Goal: Task Accomplishment & Management: Manage account settings

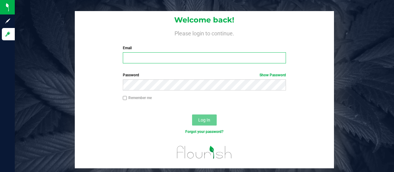
type input "[EMAIL_ADDRESS][DOMAIN_NAME]"
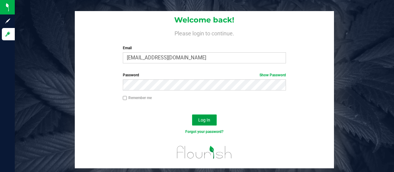
click at [205, 119] on span "Log In" at bounding box center [204, 120] width 12 height 5
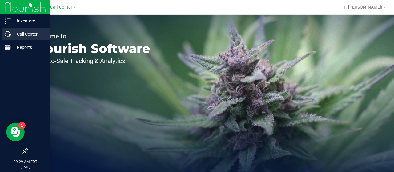
click at [8, 32] on icon at bounding box center [8, 34] width 6 height 6
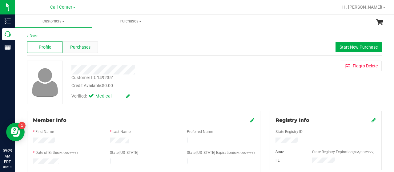
click at [81, 48] on span "Purchases" at bounding box center [80, 47] width 20 height 6
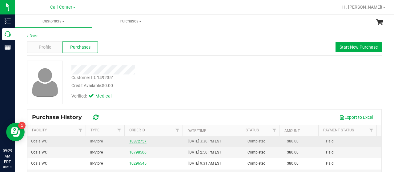
click at [138, 139] on link "10872757" at bounding box center [137, 141] width 17 height 4
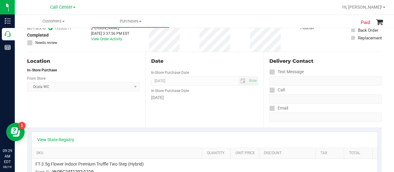
scroll to position [46, 0]
click at [63, 141] on link "View State Registry" at bounding box center [55, 140] width 37 height 6
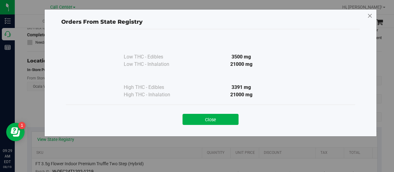
click at [370, 19] on icon at bounding box center [371, 16] width 6 height 10
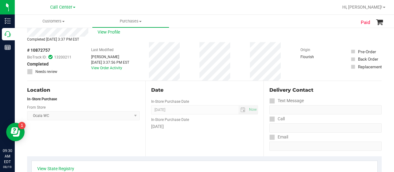
scroll to position [0, 0]
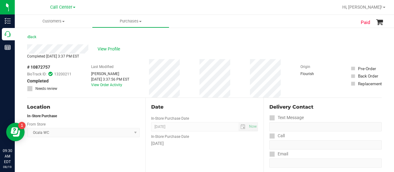
click at [196, 74] on div "# 10872757 BioTrack ID: 13200211 Completed Needs review Last Modified Christal …" at bounding box center [204, 78] width 355 height 39
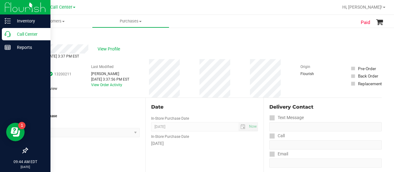
click at [15, 37] on p "Call Center" at bounding box center [29, 34] width 37 height 7
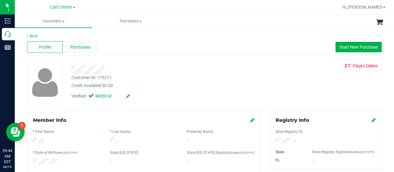
click at [84, 50] on div "Purchases" at bounding box center [80, 47] width 35 height 12
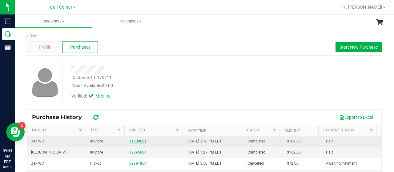
click at [134, 143] on link "11809621" at bounding box center [137, 141] width 17 height 4
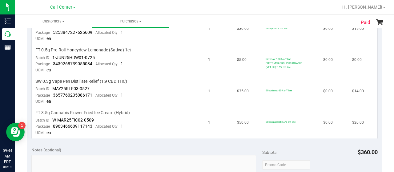
scroll to position [317, 0]
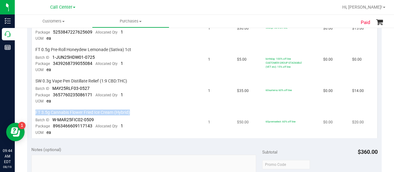
drag, startPoint x: 132, startPoint y: 109, endPoint x: 65, endPoint y: 105, distance: 67.6
click at [65, 107] on td "FT 3.5g Cannabis Flower Fried Ice Cream (Hybrid) Batch ID W-MAR25FIC02-0509 Pac…" at bounding box center [118, 122] width 173 height 31
copy span "FT 3.5g Cannabis Flower Fried Ice Cream (Hybrid)"
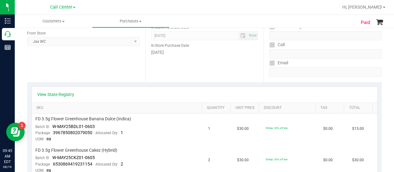
scroll to position [0, 0]
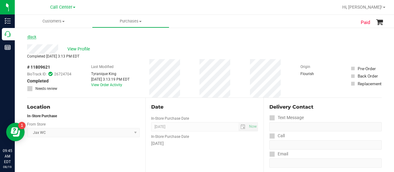
click at [31, 36] on link "Back" at bounding box center [31, 37] width 9 height 4
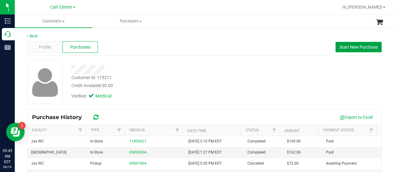
click at [341, 48] on span "Start New Purchase" at bounding box center [359, 47] width 38 height 5
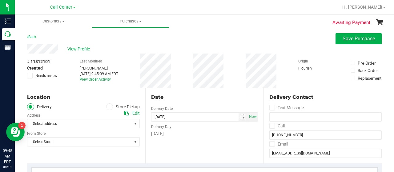
click at [109, 108] on span at bounding box center [109, 107] width 7 height 7
click at [0, 0] on input "Store Pickup" at bounding box center [0, 0] width 0 height 0
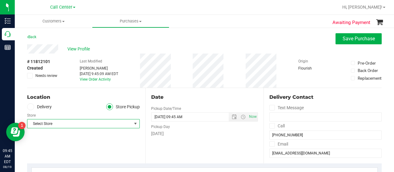
click at [104, 122] on span "Select Store" at bounding box center [79, 124] width 104 height 9
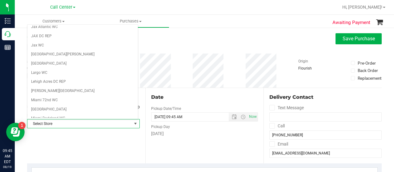
scroll to position [141, 0]
click at [92, 45] on li "Jax WC" at bounding box center [82, 44] width 111 height 9
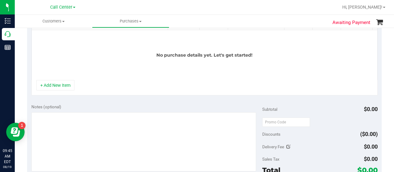
scroll to position [167, 0]
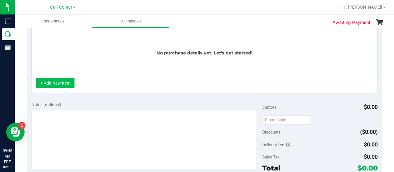
click at [63, 80] on button "+ Add New Item" at bounding box center [55, 83] width 38 height 10
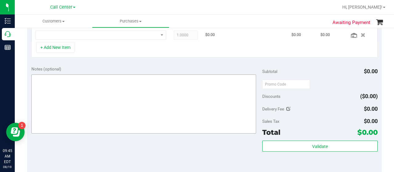
scroll to position [136, 0]
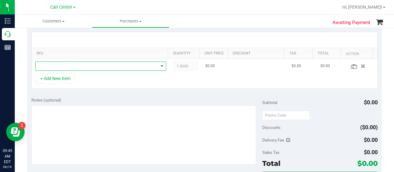
click at [105, 64] on span "NO DATA FOUND" at bounding box center [97, 66] width 123 height 9
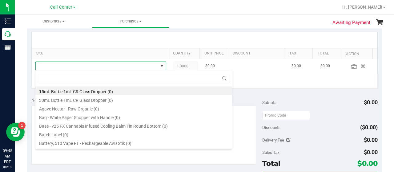
scroll to position [9, 124]
type input "FT 3.5g Cannabis Flower Fried Ice Cream (Hybrid)"
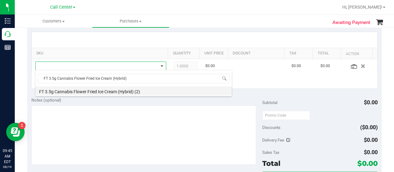
click at [125, 90] on li "FT 3.5g Cannabis Flower Fried Ice Cream (Hybrid) (2)" at bounding box center [133, 91] width 197 height 9
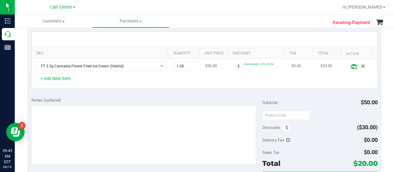
click at [351, 67] on icon at bounding box center [354, 66] width 6 height 5
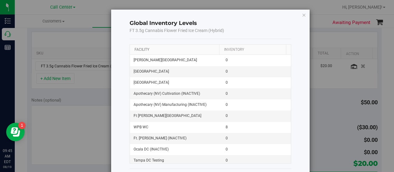
click at [139, 47] on link "Facility" at bounding box center [142, 49] width 15 height 4
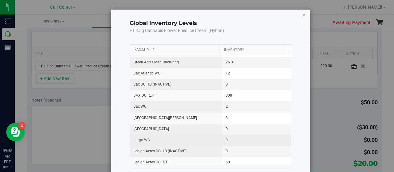
scroll to position [267, 0]
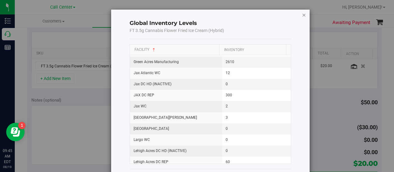
click at [302, 16] on icon "button" at bounding box center [304, 14] width 4 height 7
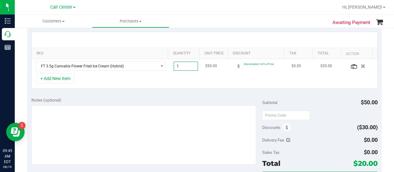
click at [186, 66] on span "1.00 1" at bounding box center [186, 66] width 25 height 9
type input "2"
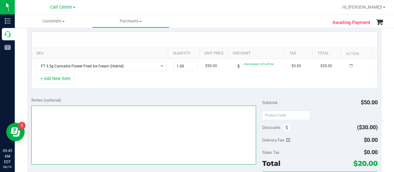
type input "2.00"
click at [114, 125] on textarea at bounding box center [143, 135] width 225 height 59
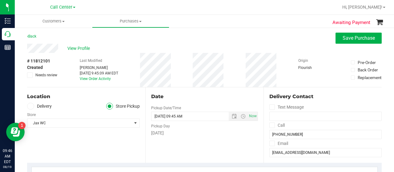
scroll to position [0, 0]
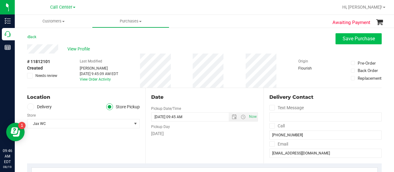
type textarea "CC JP 8/19"
click at [344, 41] on span "Save Purchase" at bounding box center [359, 39] width 32 height 6
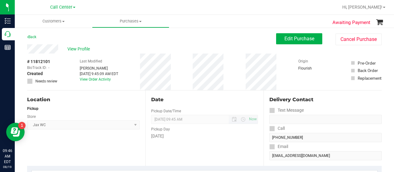
scroll to position [121, 0]
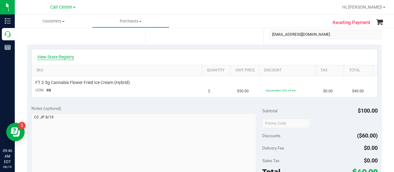
click at [63, 54] on link "View State Registry" at bounding box center [55, 57] width 37 height 6
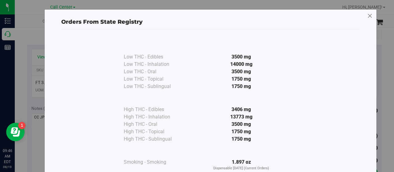
click at [368, 16] on icon at bounding box center [371, 16] width 6 height 10
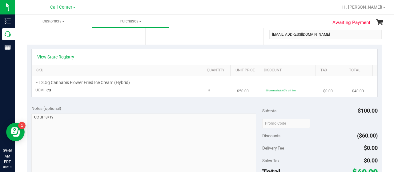
scroll to position [228, 0]
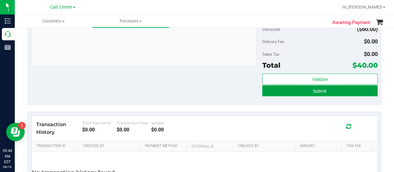
click at [314, 89] on span "Submit" at bounding box center [320, 91] width 14 height 5
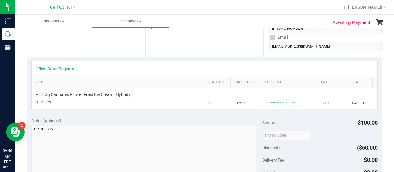
scroll to position [110, 0]
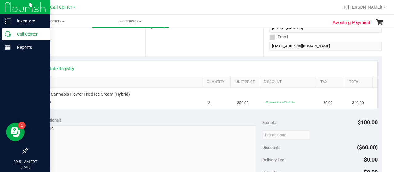
click at [9, 35] on icon at bounding box center [8, 34] width 6 height 6
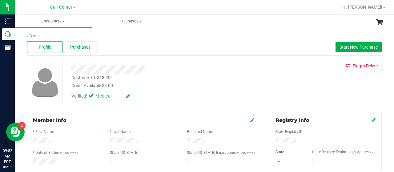
click at [85, 49] on span "Purchases" at bounding box center [80, 47] width 20 height 6
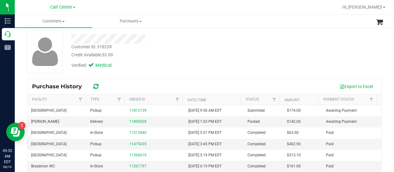
scroll to position [33, 0]
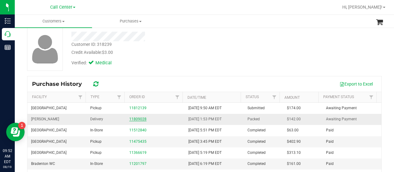
click at [136, 118] on link "11809028" at bounding box center [137, 119] width 17 height 4
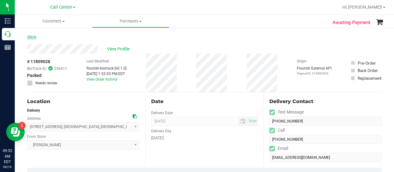
click at [35, 36] on link "Back" at bounding box center [31, 37] width 9 height 4
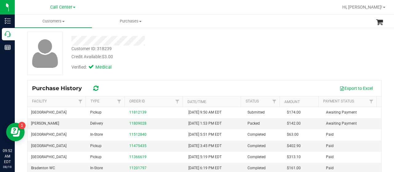
scroll to position [29, 0]
click at [46, 80] on div "Purchase History Export to Excel Facility Type Order ID Date/Time Status Amount…" at bounding box center [204, 155] width 355 height 151
drag, startPoint x: 113, startPoint y: 47, endPoint x: 70, endPoint y: 46, distance: 43.2
click at [70, 46] on div "Customer ID: 318239 Credit Available: $3.00" at bounding box center [158, 52] width 182 height 14
copy div "Customer ID: 318239"
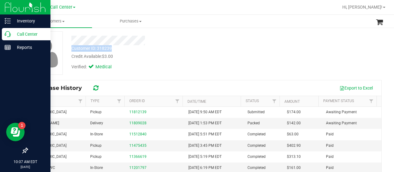
click at [10, 35] on icon at bounding box center [8, 34] width 6 height 6
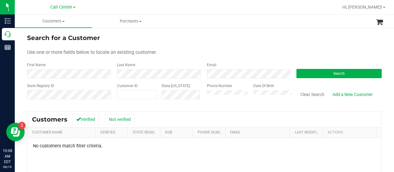
click at [188, 92] on div "State Registry ID Customer ID State ID Phone Number Date Of Birth Clear Search …" at bounding box center [204, 94] width 355 height 22
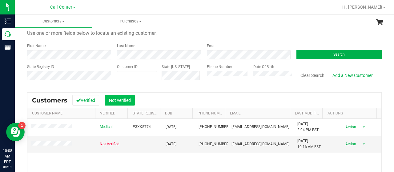
scroll to position [20, 0]
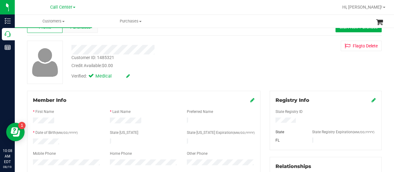
click at [80, 32] on div "Purchases" at bounding box center [80, 27] width 35 height 12
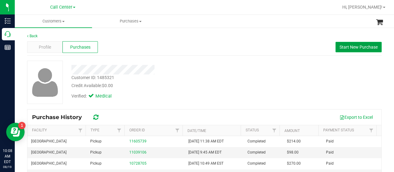
click at [351, 51] on button "Start New Purchase" at bounding box center [359, 47] width 46 height 10
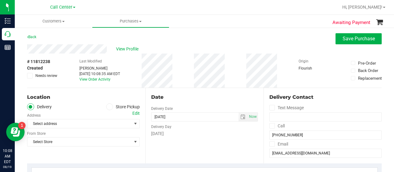
click at [107, 109] on span at bounding box center [109, 107] width 7 height 7
click at [0, 0] on input "Store Pickup" at bounding box center [0, 0] width 0 height 0
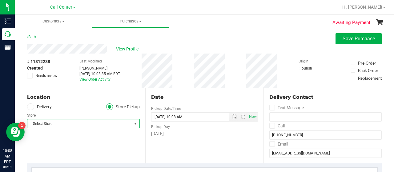
click at [133, 125] on span "select" at bounding box center [135, 123] width 5 height 5
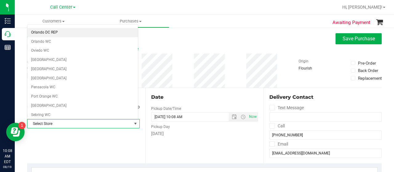
scroll to position [300, 0]
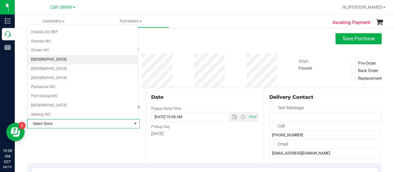
click at [90, 55] on li "[GEOGRAPHIC_DATA]" at bounding box center [82, 59] width 111 height 9
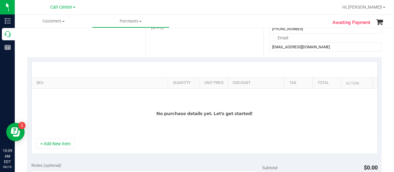
scroll to position [107, 0]
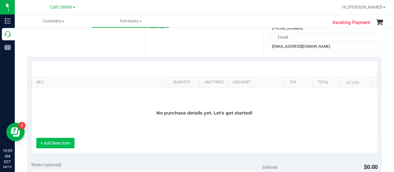
click at [55, 144] on button "+ Add New Item" at bounding box center [55, 143] width 38 height 10
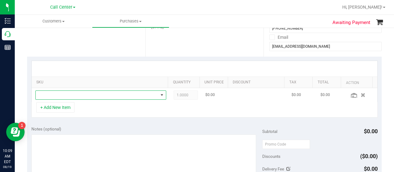
click at [99, 95] on span "NO DATA FOUND" at bounding box center [97, 95] width 123 height 9
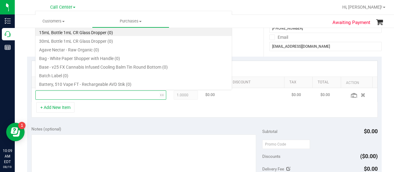
scroll to position [9, 124]
type input "calm"
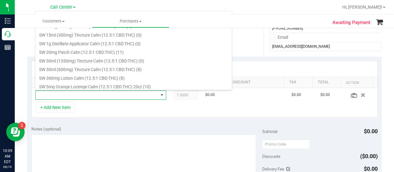
scroll to position [145, 0]
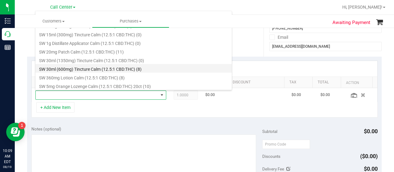
click at [131, 71] on li "SW 30ml (600mg) Tincture Calm (12.5:1 CBD:THC) (8)" at bounding box center [133, 68] width 197 height 9
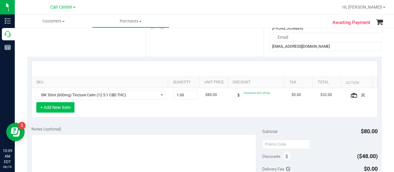
click at [61, 107] on button "+ Add New Item" at bounding box center [55, 107] width 38 height 10
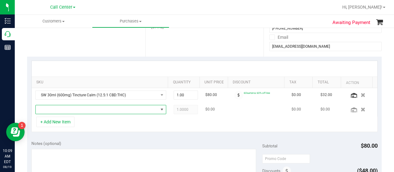
click at [95, 111] on span "NO DATA FOUND" at bounding box center [97, 109] width 123 height 9
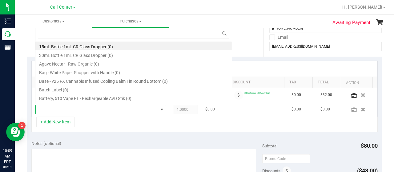
scroll to position [9, 124]
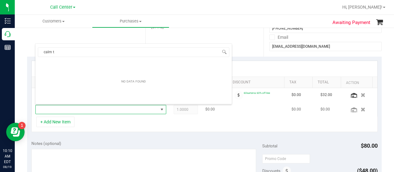
type input "calm"
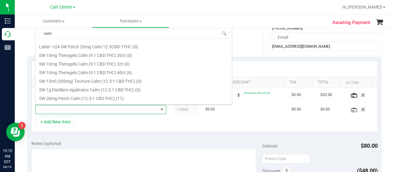
scroll to position [106, 0]
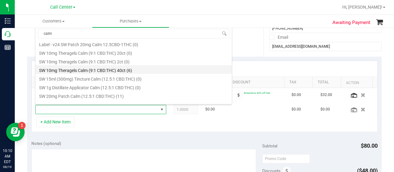
click at [92, 71] on li "SW 10mg Theragels Calm (9:1 CBD:THC) 40ct (6)" at bounding box center [133, 69] width 197 height 9
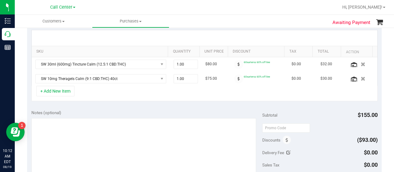
scroll to position [138, 0]
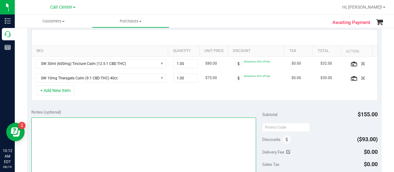
click at [121, 125] on textarea at bounding box center [143, 147] width 225 height 59
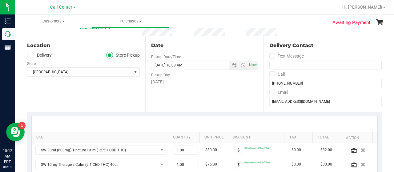
scroll to position [126, 0]
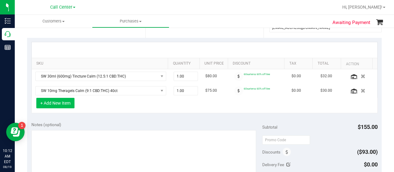
click at [60, 104] on button "+ Add New Item" at bounding box center [55, 103] width 38 height 10
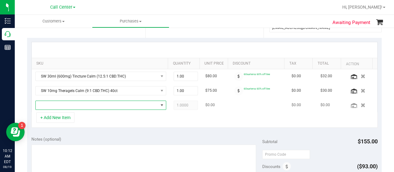
click at [71, 105] on span "NO DATA FOUND" at bounding box center [97, 105] width 123 height 9
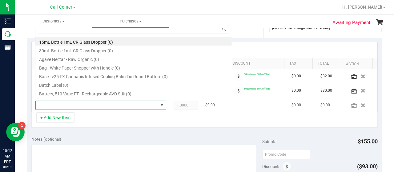
scroll to position [9, 124]
type input "blueberry"
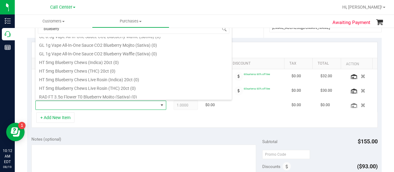
scroll to position [275, 0]
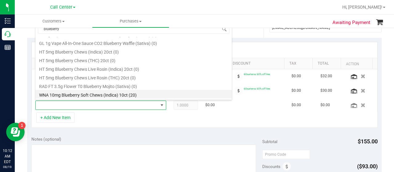
click at [117, 97] on li "WNA 10mg Blueberry Soft Chews (Indica) 10ct (20)" at bounding box center [133, 94] width 197 height 9
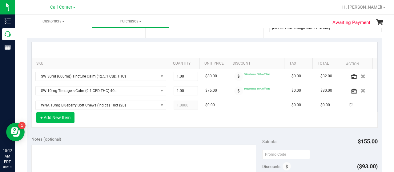
click at [65, 118] on button "+ Add New Item" at bounding box center [55, 117] width 38 height 10
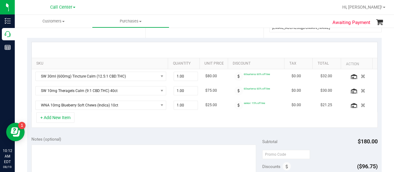
click at [78, 119] on div "+ Add New Item" at bounding box center [204, 119] width 347 height 15
click at [70, 117] on button "+ Add New Item" at bounding box center [55, 117] width 38 height 10
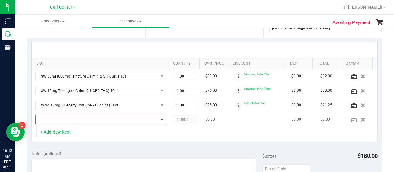
click at [75, 119] on span "NO DATA FOUND" at bounding box center [97, 120] width 123 height 9
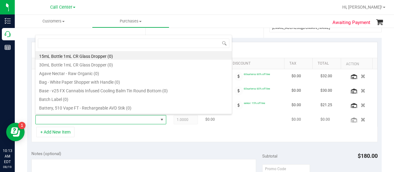
scroll to position [9, 124]
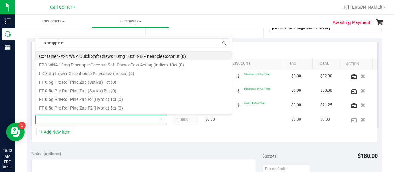
type input "pineapple co"
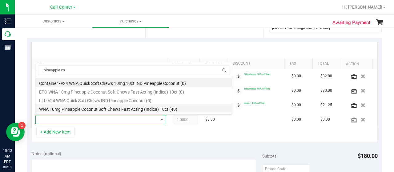
click at [107, 110] on li "WNA 10mg Pineapple Coconut Soft Chews Fast Acting (Indica) 10ct (40)" at bounding box center [133, 108] width 197 height 9
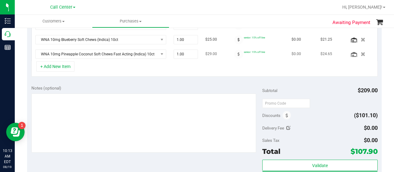
scroll to position [199, 0]
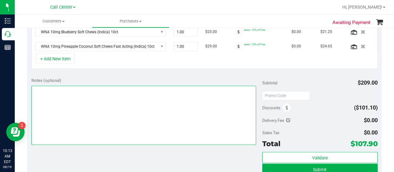
click at [197, 113] on textarea at bounding box center [143, 115] width 225 height 59
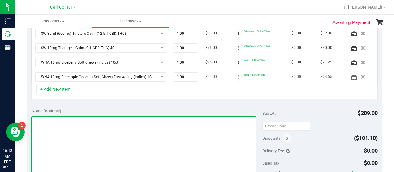
scroll to position [169, 0]
click at [140, 158] on textarea at bounding box center [143, 145] width 225 height 59
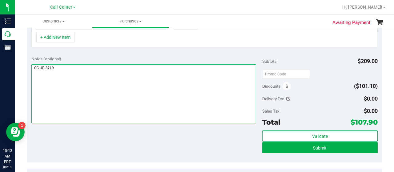
scroll to position [222, 0]
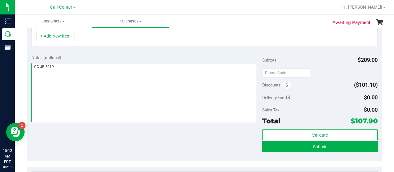
click at [48, 63] on textarea at bounding box center [143, 92] width 225 height 59
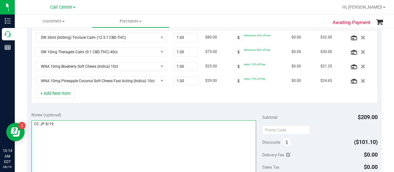
scroll to position [239, 0]
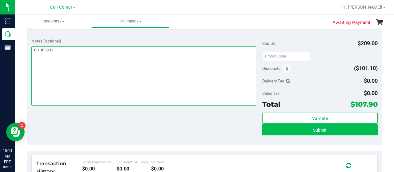
type textarea "CC JP 8/19"
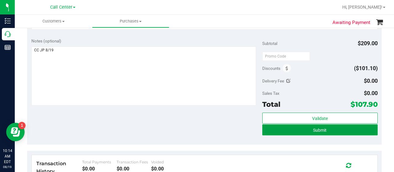
click at [313, 130] on span "Submit" at bounding box center [320, 130] width 14 height 5
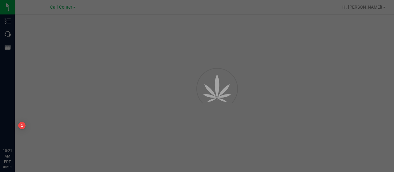
click at [68, 8] on div at bounding box center [197, 86] width 394 height 172
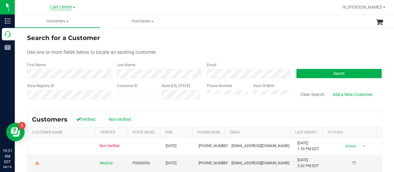
click at [70, 7] on span "Call Center" at bounding box center [61, 8] width 22 height 6
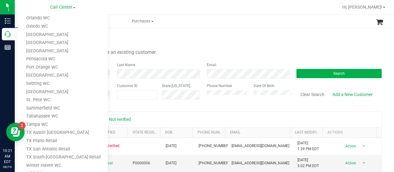
scroll to position [262, 0]
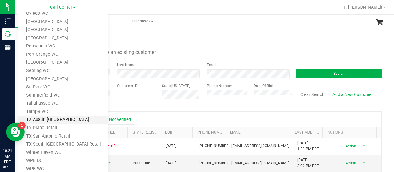
click at [65, 119] on link "TX Austin [GEOGRAPHIC_DATA]" at bounding box center [63, 120] width 90 height 8
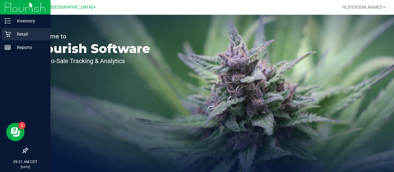
click at [17, 34] on p "Retail" at bounding box center [29, 34] width 37 height 7
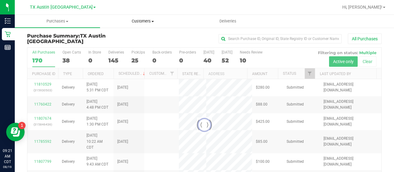
click at [152, 24] on span "Customers" at bounding box center [142, 21] width 85 height 6
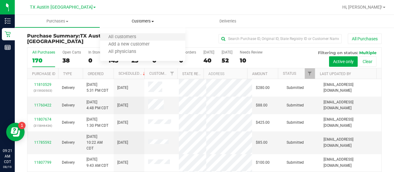
click at [144, 37] on li "All customers" at bounding box center [142, 37] width 85 height 7
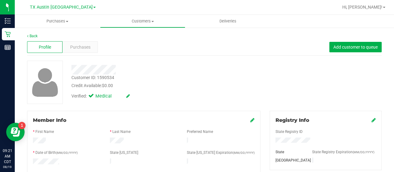
drag, startPoint x: 60, startPoint y: 161, endPoint x: 30, endPoint y: 161, distance: 30.5
click at [30, 161] on div at bounding box center [66, 162] width 77 height 7
click at [86, 48] on span "Purchases" at bounding box center [80, 47] width 20 height 6
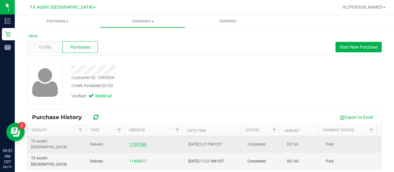
click at [134, 142] on link "11597060" at bounding box center [137, 144] width 17 height 4
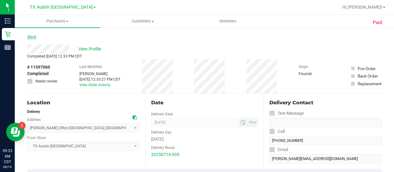
click at [33, 38] on link "Back" at bounding box center [31, 37] width 9 height 4
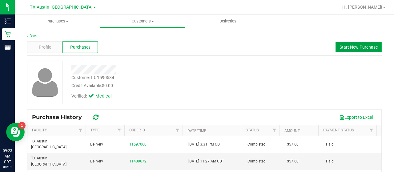
click at [354, 48] on span "Start New Purchase" at bounding box center [359, 47] width 38 height 5
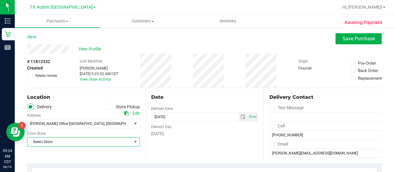
click at [129, 142] on span "Select Store" at bounding box center [79, 142] width 104 height 9
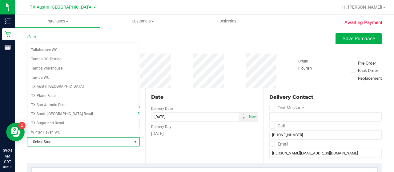
scroll to position [436, 0]
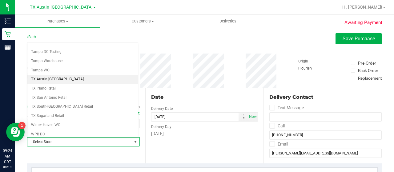
click at [82, 75] on li "TX Austin [GEOGRAPHIC_DATA]" at bounding box center [82, 79] width 111 height 9
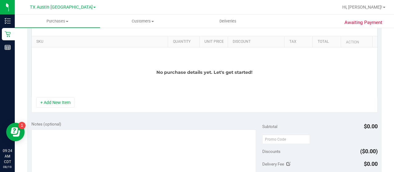
scroll to position [149, 0]
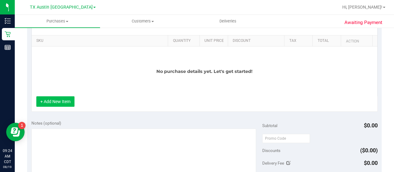
click at [54, 100] on button "+ Add New Item" at bounding box center [55, 101] width 38 height 10
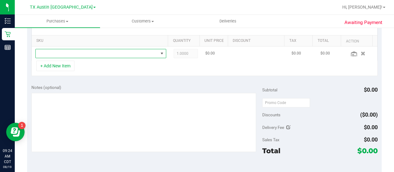
click at [104, 56] on span "NO DATA FOUND" at bounding box center [97, 53] width 123 height 9
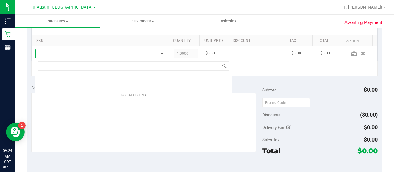
scroll to position [9, 124]
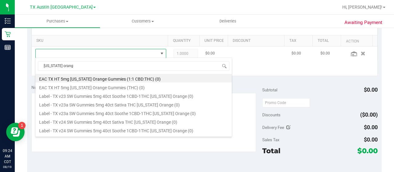
type input "texas orange"
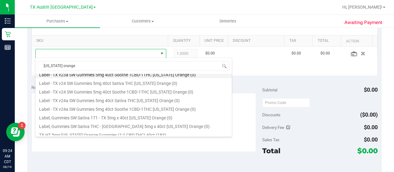
scroll to position [52, 0]
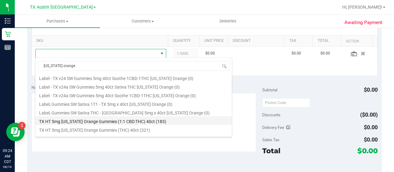
click at [124, 121] on li "TX HT 5mg Texas Orange Gummies (1:1 CBD:THC) 40ct (183)" at bounding box center [133, 120] width 197 height 9
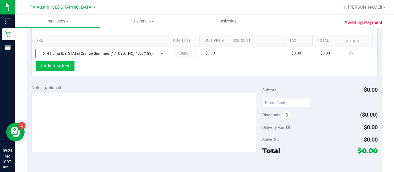
click at [59, 69] on button "+ Add New Item" at bounding box center [55, 66] width 38 height 10
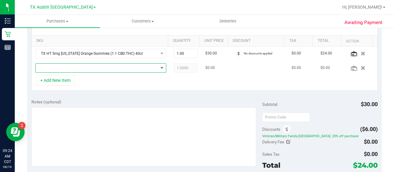
click at [76, 67] on span "NO DATA FOUND" at bounding box center [97, 68] width 123 height 9
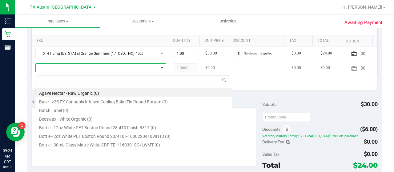
scroll to position [9, 124]
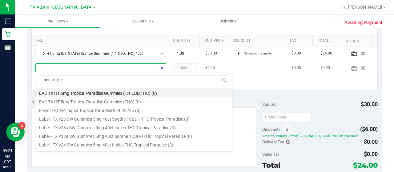
type input "tropical para"
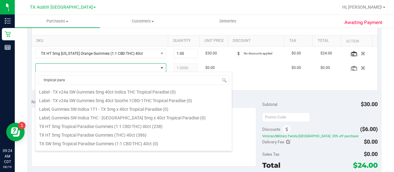
scroll to position [71, 0]
click at [135, 127] on li "TX HT 5mg Tropical Paradise Gummies (1:1 CBD:THC) 40ct (238)" at bounding box center [133, 125] width 197 height 9
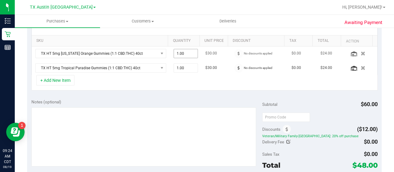
click at [177, 51] on span "1.00 1" at bounding box center [186, 53] width 25 height 9
type input "3"
type input "3.00"
click at [186, 66] on span "1.00 1" at bounding box center [186, 67] width 25 height 9
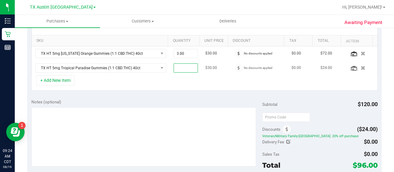
type input "4"
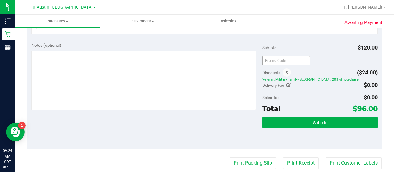
scroll to position [205, 0]
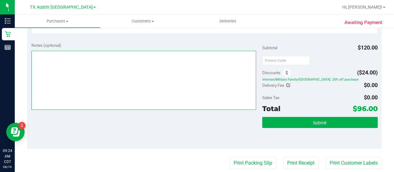
type input "4.00"
click at [214, 85] on textarea at bounding box center [143, 80] width 225 height 59
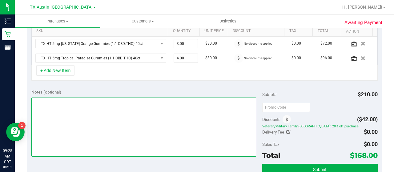
scroll to position [158, 0]
click at [148, 110] on textarea at bounding box center [143, 127] width 225 height 59
click at [45, 100] on textarea at bounding box center [143, 127] width 225 height 59
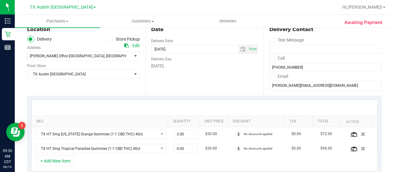
scroll to position [67, 0]
click at [241, 51] on span "select" at bounding box center [243, 49] width 5 height 5
type textarea "CC JP 8/19 pu in WTF on 8/27"
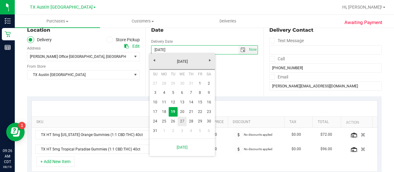
click at [184, 122] on link "27" at bounding box center [182, 122] width 9 height 10
type input "08/27/2025"
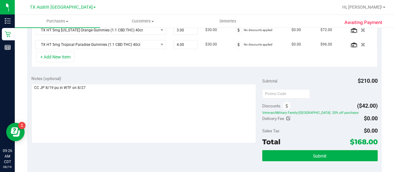
scroll to position [173, 0]
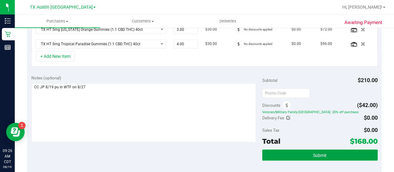
click at [319, 153] on span "Submit" at bounding box center [320, 155] width 14 height 5
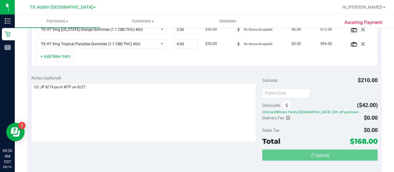
scroll to position [173, 0]
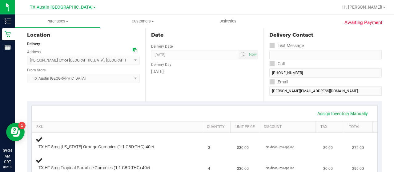
scroll to position [62, 0]
click at [139, 22] on span "Customers" at bounding box center [142, 21] width 85 height 6
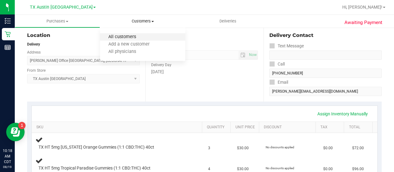
click at [134, 38] on span "All customers" at bounding box center [122, 37] width 44 height 5
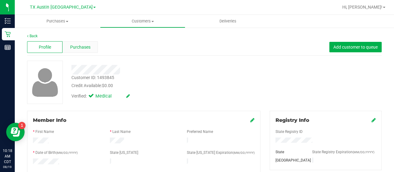
click at [87, 50] on span "Purchases" at bounding box center [80, 47] width 20 height 6
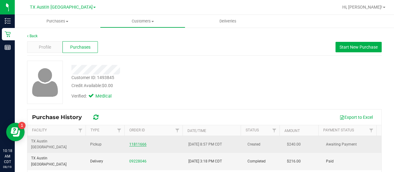
click at [130, 143] on link "11811666" at bounding box center [137, 144] width 17 height 4
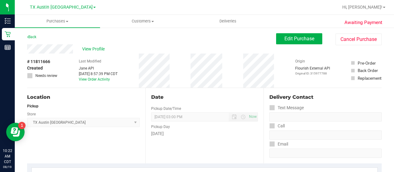
click at [28, 48] on div "View Profile" at bounding box center [151, 48] width 249 height 9
click at [288, 40] on span "Edit Purchase" at bounding box center [300, 39] width 30 height 6
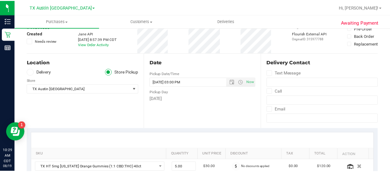
scroll to position [35, 0]
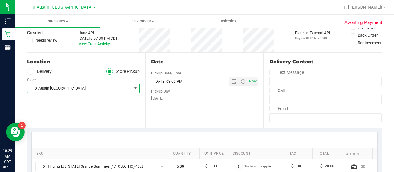
click at [133, 88] on span "select" at bounding box center [135, 88] width 5 height 5
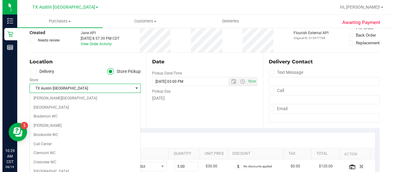
scroll to position [373, 0]
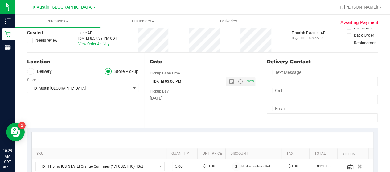
click at [31, 71] on icon at bounding box center [31, 71] width 4 height 0
click at [0, 0] on input "Delivery" at bounding box center [0, 0] width 0 height 0
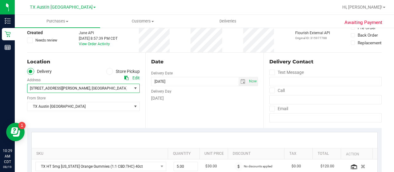
click at [136, 89] on span "select" at bounding box center [135, 88] width 5 height 5
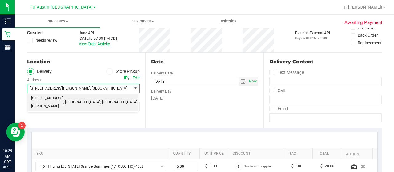
click at [136, 89] on span "select" at bounding box center [135, 88] width 5 height 5
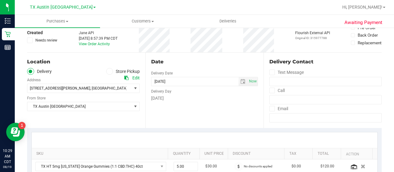
click at [133, 79] on div "Edit" at bounding box center [136, 78] width 7 height 6
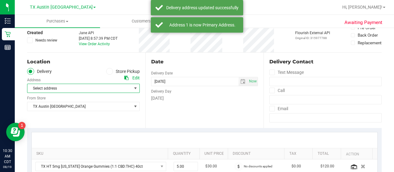
click at [128, 88] on span "Select address" at bounding box center [83, 88] width 113 height 9
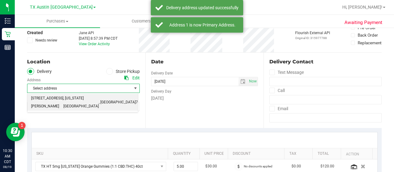
click at [122, 101] on li "4220 Cartwright Rd, Suite 303 , Missouri City , TX 77459" at bounding box center [82, 102] width 111 height 17
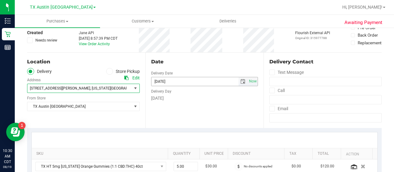
click at [241, 79] on span "select" at bounding box center [243, 81] width 5 height 5
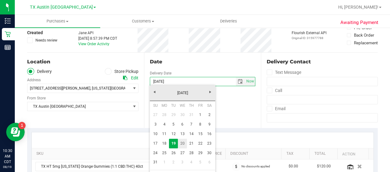
click at [184, 144] on link "20" at bounding box center [182, 144] width 9 height 10
type input "[DATE]"
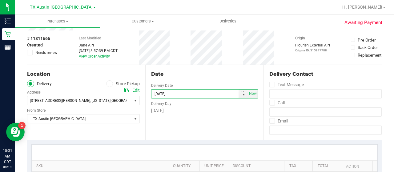
scroll to position [0, 0]
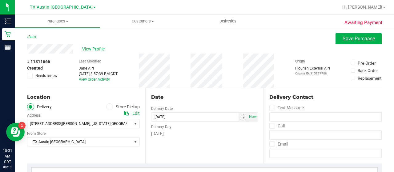
click at [53, 50] on div "View Profile" at bounding box center [204, 48] width 355 height 9
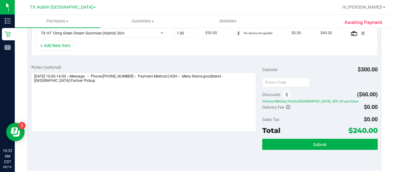
scroll to position [213, 0]
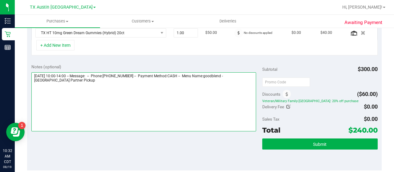
click at [222, 87] on textarea at bounding box center [143, 101] width 225 height 59
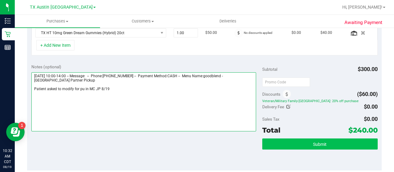
type textarea "[DATE] 10:00-14:00 -- Message: -- Phone:[PHONE_NUMBER] -- Payment Method:CASH -…"
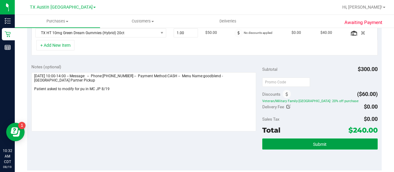
click at [347, 144] on button "Submit" at bounding box center [321, 144] width 116 height 11
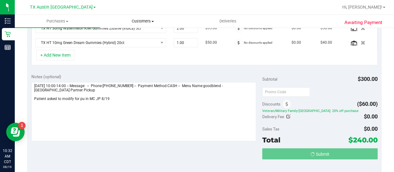
scroll to position [193, 0]
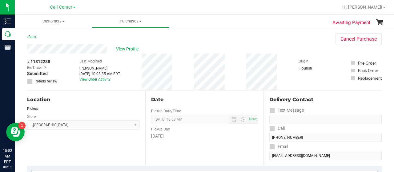
scroll to position [239, 0]
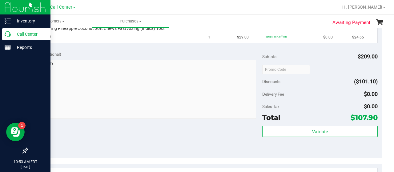
click at [9, 38] on div "Call Center" at bounding box center [26, 34] width 49 height 12
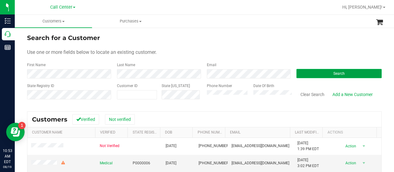
click at [323, 72] on button "Search" at bounding box center [339, 73] width 85 height 9
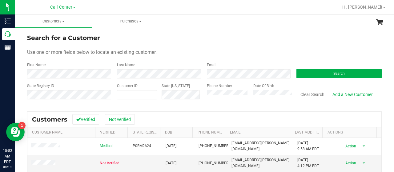
scroll to position [29, 0]
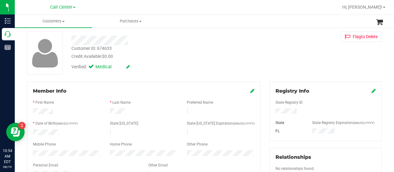
drag, startPoint x: 128, startPoint y: 39, endPoint x: 70, endPoint y: 39, distance: 58.2
click at [70, 39] on div at bounding box center [158, 41] width 182 height 10
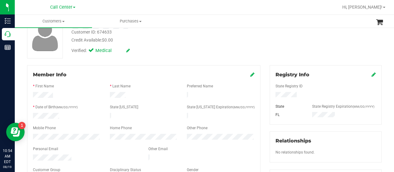
scroll to position [46, 0]
drag, startPoint x: 74, startPoint y: 153, endPoint x: 30, endPoint y: 154, distance: 44.7
click at [30, 154] on div at bounding box center [86, 157] width 116 height 7
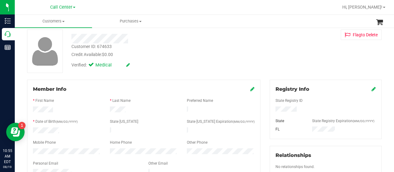
scroll to position [31, 0]
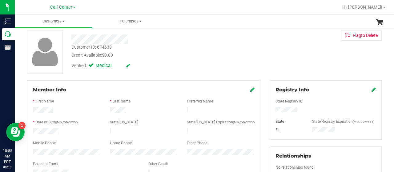
click at [254, 72] on div "Customer ID: 674633 Credit Available: $0.00 Verified: Medical Flag to Delete" at bounding box center [204, 51] width 364 height 43
click at [260, 69] on div "Customer ID: 674633 Credit Available: $0.00 Verified: Medical Flag to Delete" at bounding box center [204, 51] width 364 height 43
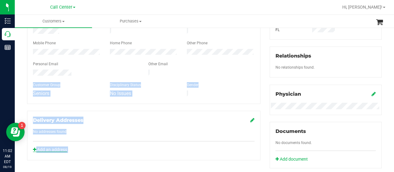
scroll to position [136, 0]
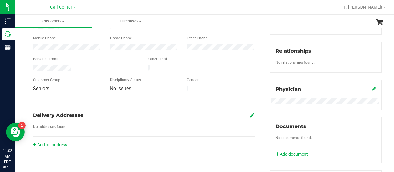
click at [33, 65] on div at bounding box center [86, 68] width 116 height 7
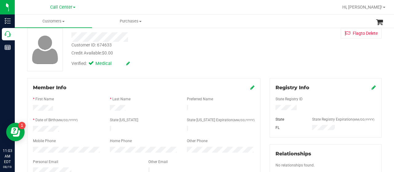
scroll to position [31, 0]
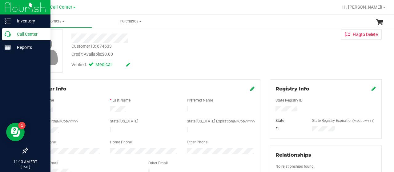
click at [13, 36] on p "Call Center" at bounding box center [29, 34] width 37 height 7
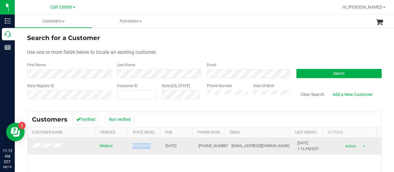
drag, startPoint x: 147, startPoint y: 145, endPoint x: 130, endPoint y: 146, distance: 17.3
click at [133, 146] on span "P5XR0872" at bounding box center [142, 146] width 18 height 6
copy span "P5XR0872"
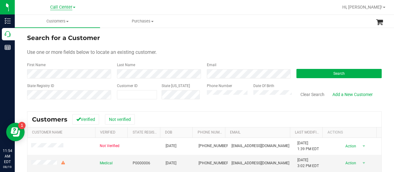
click at [72, 6] on span "Call Center" at bounding box center [61, 8] width 22 height 6
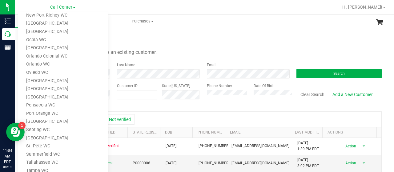
scroll to position [203, 0]
click at [56, 91] on link "[GEOGRAPHIC_DATA]" at bounding box center [63, 89] width 90 height 8
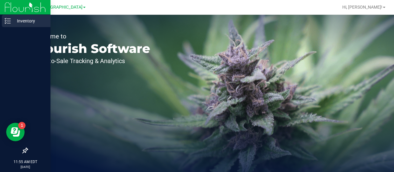
click at [12, 23] on p "Inventory" at bounding box center [29, 20] width 37 height 7
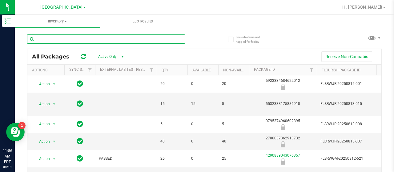
click at [79, 39] on input "text" at bounding box center [106, 39] width 158 height 9
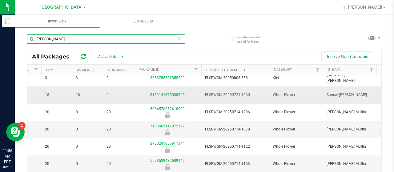
scroll to position [6, 116]
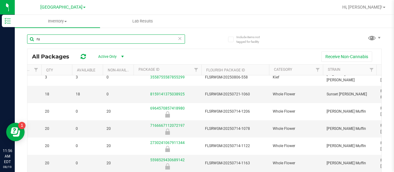
type input "r"
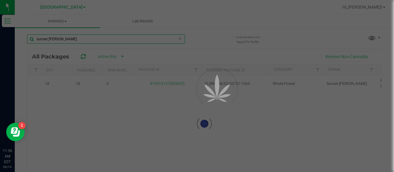
scroll to position [0, 116]
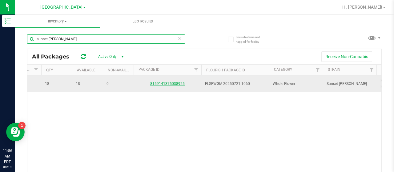
type input "sunset [PERSON_NAME]"
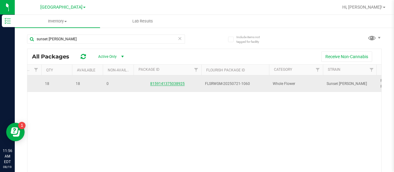
click at [168, 83] on link "8159141375038925" at bounding box center [167, 84] width 35 height 4
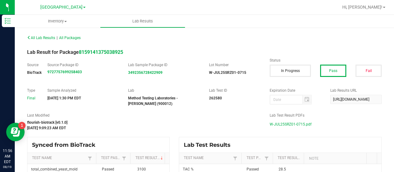
click at [280, 123] on span "W-JUL25SRZ01-0715.pdf" at bounding box center [291, 124] width 42 height 9
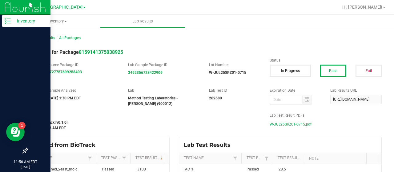
click at [11, 23] on p "Inventory" at bounding box center [29, 20] width 37 height 7
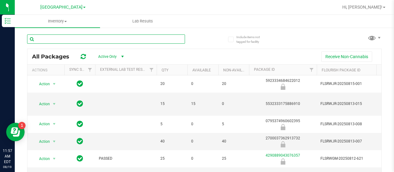
click at [139, 41] on input "text" at bounding box center [106, 39] width 158 height 9
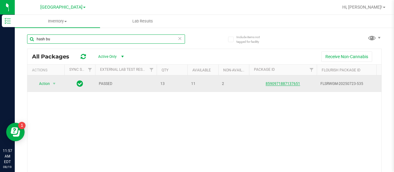
type input "hash bu"
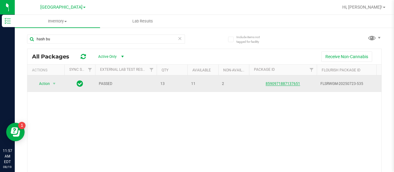
click at [283, 84] on link "8590971887137651" at bounding box center [283, 84] width 35 height 4
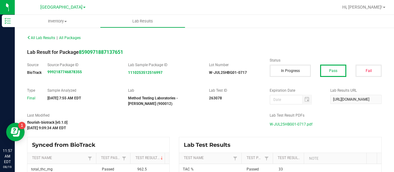
click at [290, 124] on span "W-JUL25HBG01-0717.pdf" at bounding box center [291, 124] width 43 height 9
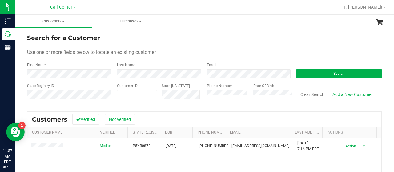
click at [195, 96] on div "State Registry ID Customer ID State [US_STATE] Phone Number Date Of Birth Clear…" at bounding box center [204, 94] width 355 height 22
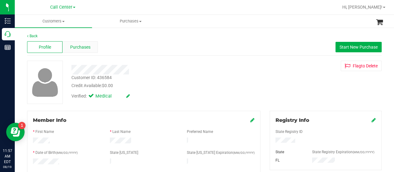
click at [79, 46] on span "Purchases" at bounding box center [80, 47] width 20 height 6
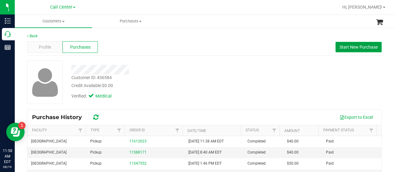
click at [355, 48] on span "Start New Purchase" at bounding box center [359, 47] width 38 height 5
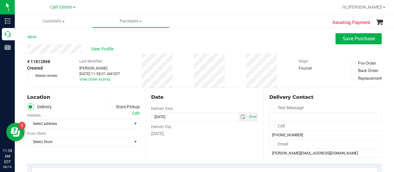
click at [108, 107] on icon at bounding box center [110, 107] width 4 height 0
click at [0, 0] on input "Store Pickup" at bounding box center [0, 0] width 0 height 0
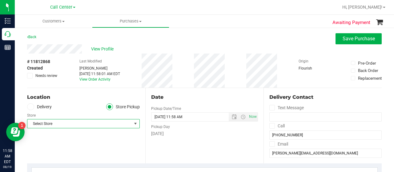
click at [126, 126] on span "Select Store" at bounding box center [79, 124] width 104 height 9
click at [133, 123] on span "select" at bounding box center [135, 123] width 5 height 5
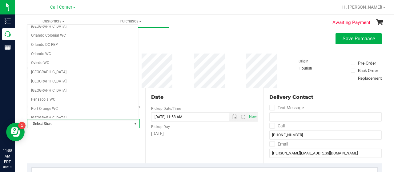
scroll to position [288, 0]
click at [65, 77] on li "[GEOGRAPHIC_DATA]" at bounding box center [82, 81] width 111 height 9
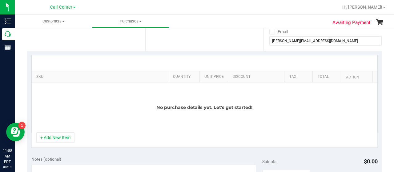
scroll to position [113, 0]
click at [64, 136] on button "+ Add New Item" at bounding box center [55, 137] width 38 height 10
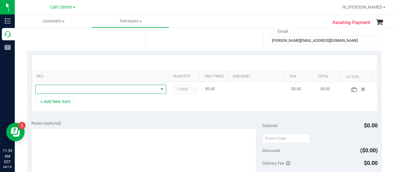
click at [80, 91] on span "NO DATA FOUND" at bounding box center [97, 89] width 123 height 9
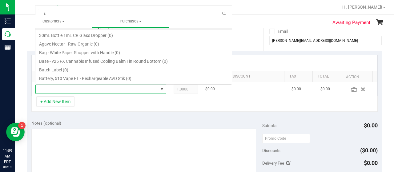
scroll to position [9, 124]
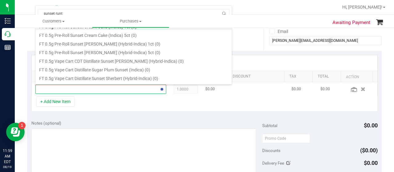
type input "sunset [PERSON_NAME]"
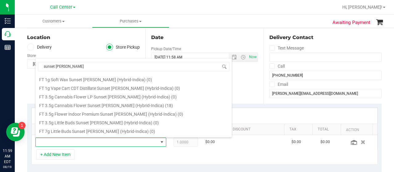
scroll to position [60, 0]
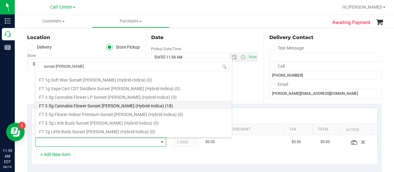
click at [153, 104] on li "FT 3.5g Cannabis Flower Sunset [PERSON_NAME] (Hybrid-Indica) (18)" at bounding box center [133, 105] width 197 height 9
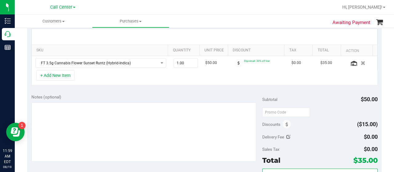
scroll to position [139, 0]
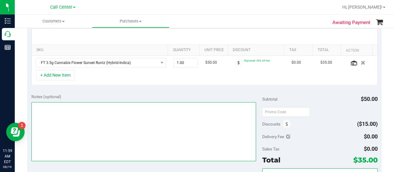
click at [99, 114] on textarea at bounding box center [143, 131] width 225 height 59
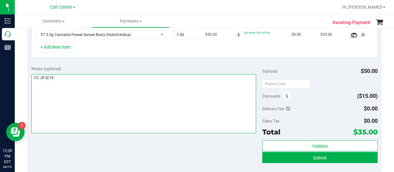
scroll to position [168, 0]
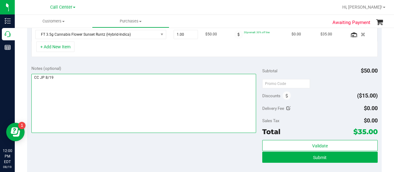
type textarea "CC JP 8/19"
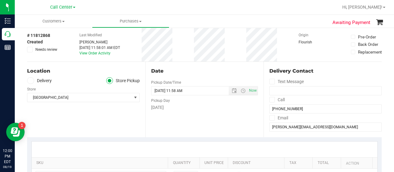
scroll to position [0, 0]
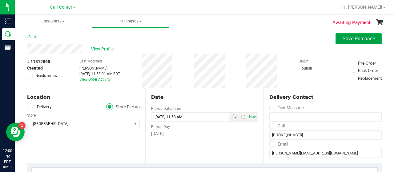
click at [343, 40] on span "Save Purchase" at bounding box center [359, 39] width 32 height 6
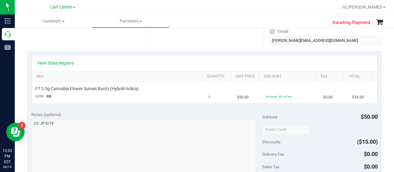
scroll to position [124, 0]
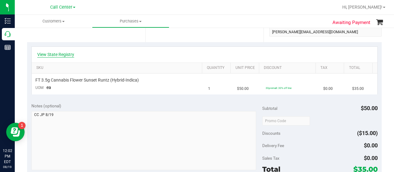
click at [58, 54] on link "View State Registry" at bounding box center [55, 54] width 37 height 6
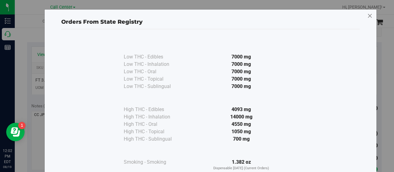
click at [368, 17] on icon at bounding box center [371, 16] width 6 height 10
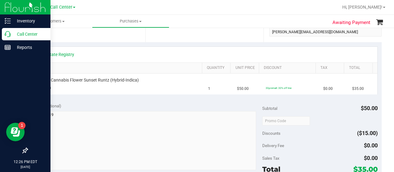
click at [14, 36] on p "Call Center" at bounding box center [29, 34] width 37 height 7
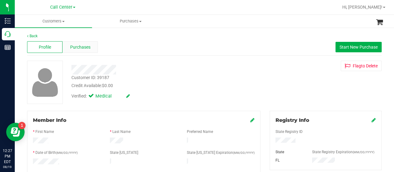
click at [82, 47] on span "Purchases" at bounding box center [80, 47] width 20 height 6
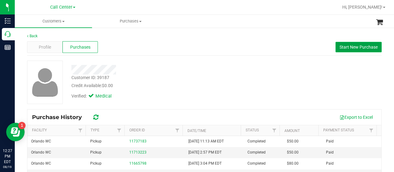
click at [346, 49] on span "Start New Purchase" at bounding box center [359, 47] width 38 height 5
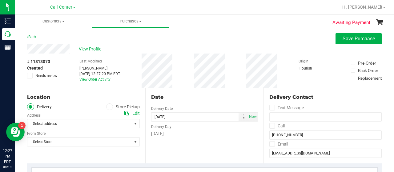
click at [110, 109] on span at bounding box center [109, 107] width 7 height 7
click at [0, 0] on input "Store Pickup" at bounding box center [0, 0] width 0 height 0
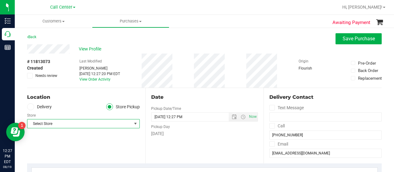
click at [115, 126] on span "Select Store" at bounding box center [79, 124] width 104 height 9
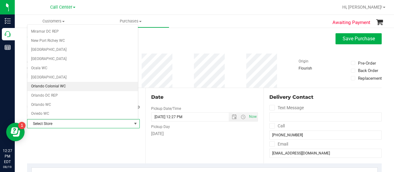
scroll to position [236, 0]
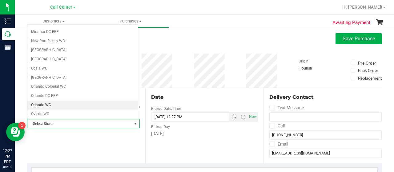
click at [52, 101] on li "Orlando WC" at bounding box center [82, 105] width 111 height 9
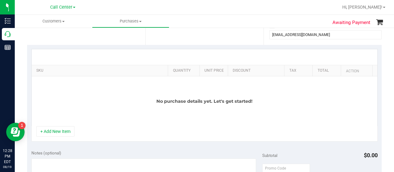
scroll to position [119, 0]
click at [46, 130] on button "+ Add New Item" at bounding box center [55, 131] width 38 height 10
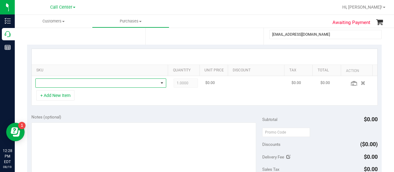
click at [69, 84] on span "NO DATA FOUND" at bounding box center [97, 83] width 123 height 9
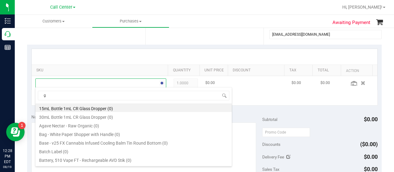
scroll to position [9, 124]
type input "ground"
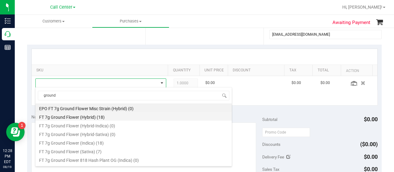
click at [88, 114] on li "FT 7g Ground Flower (Hybrid) (18)" at bounding box center [133, 116] width 197 height 9
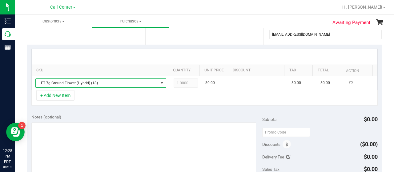
scroll to position [0, 0]
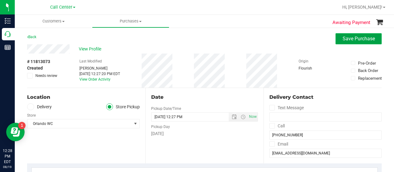
click at [352, 39] on span "Save Purchase" at bounding box center [359, 39] width 32 height 6
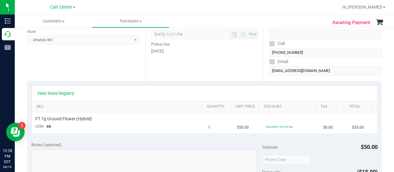
scroll to position [98, 0]
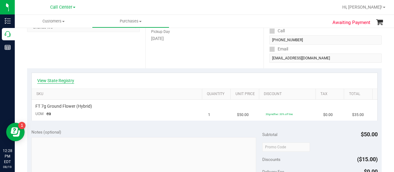
click at [60, 81] on link "View State Registry" at bounding box center [55, 81] width 37 height 6
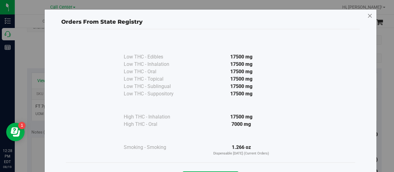
click at [369, 15] on icon at bounding box center [371, 16] width 6 height 10
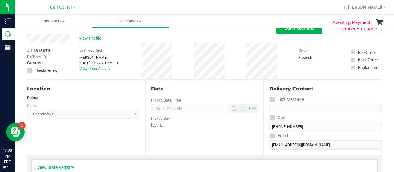
scroll to position [0, 0]
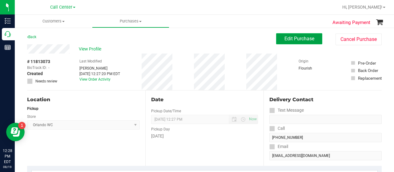
click at [283, 42] on button "Edit Purchase" at bounding box center [299, 38] width 46 height 11
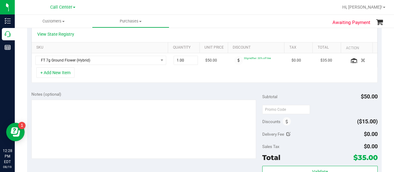
scroll to position [144, 0]
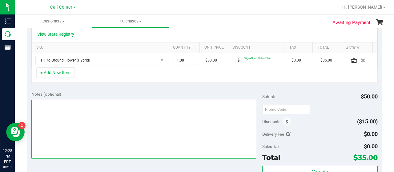
click at [71, 119] on textarea at bounding box center [143, 129] width 225 height 59
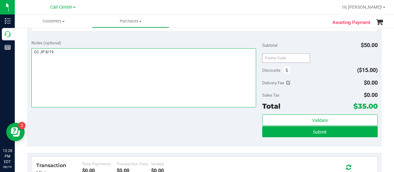
scroll to position [205, 0]
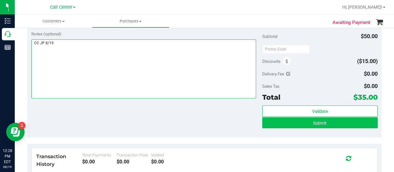
type textarea "CC JP 8/19"
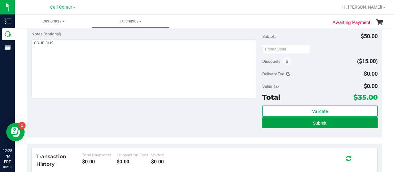
click at [287, 124] on button "Submit" at bounding box center [321, 122] width 116 height 11
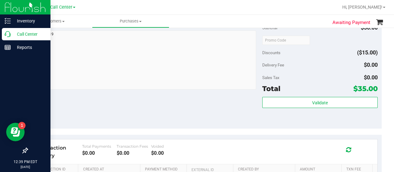
click at [7, 32] on icon at bounding box center [8, 34] width 6 height 6
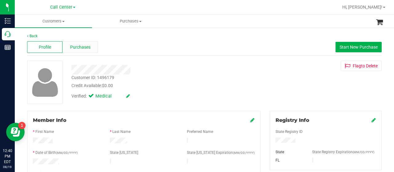
click at [79, 47] on span "Purchases" at bounding box center [80, 47] width 20 height 6
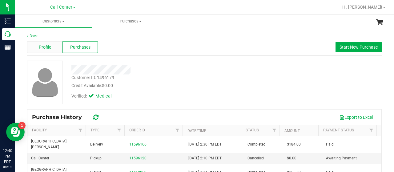
click at [44, 48] on span "Profile" at bounding box center [45, 47] width 12 height 6
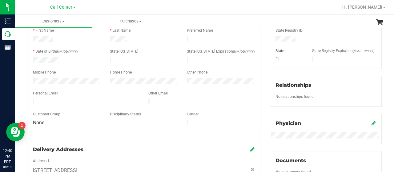
scroll to position [171, 0]
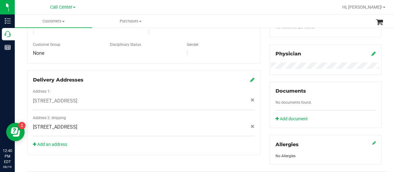
drag, startPoint x: 121, startPoint y: 120, endPoint x: 116, endPoint y: 122, distance: 5.7
click at [116, 124] on div "[STREET_ADDRESS]" at bounding box center [143, 127] width 231 height 7
copy span "[STREET_ADDRESS]"
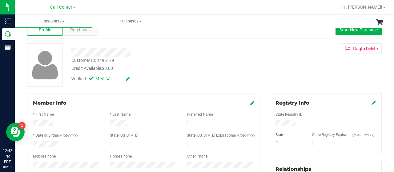
scroll to position [0, 0]
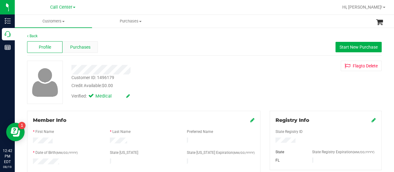
click at [79, 47] on span "Purchases" at bounding box center [80, 47] width 20 height 6
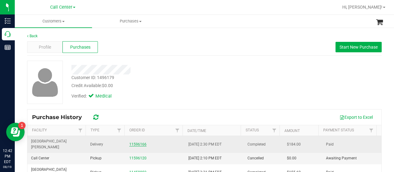
click at [131, 142] on link "11596166" at bounding box center [137, 144] width 17 height 4
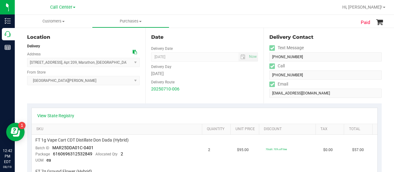
scroll to position [70, 0]
click at [59, 117] on link "View State Registry" at bounding box center [55, 115] width 37 height 6
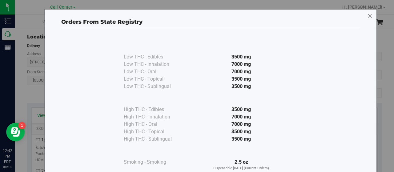
click at [368, 18] on icon at bounding box center [371, 16] width 6 height 10
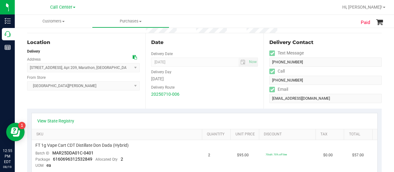
scroll to position [64, 0]
click at [133, 57] on icon at bounding box center [135, 57] width 4 height 4
click at [264, 85] on div "Delivery Contact Text Message [PHONE_NUMBER] Call [PHONE_NUMBER] Email [EMAIL_A…" at bounding box center [323, 71] width 118 height 75
click at [264, 102] on div "Delivery Contact Text Message [PHONE_NUMBER] Call [PHONE_NUMBER] Email [EMAIL_A…" at bounding box center [323, 71] width 118 height 75
click at [133, 56] on icon at bounding box center [135, 57] width 4 height 4
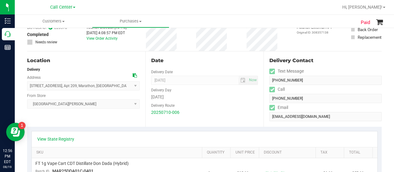
scroll to position [1, 0]
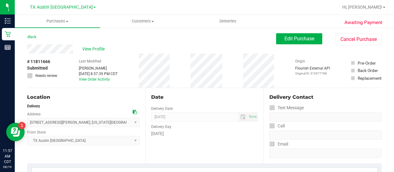
scroll to position [182, 0]
